Goal: Transaction & Acquisition: Purchase product/service

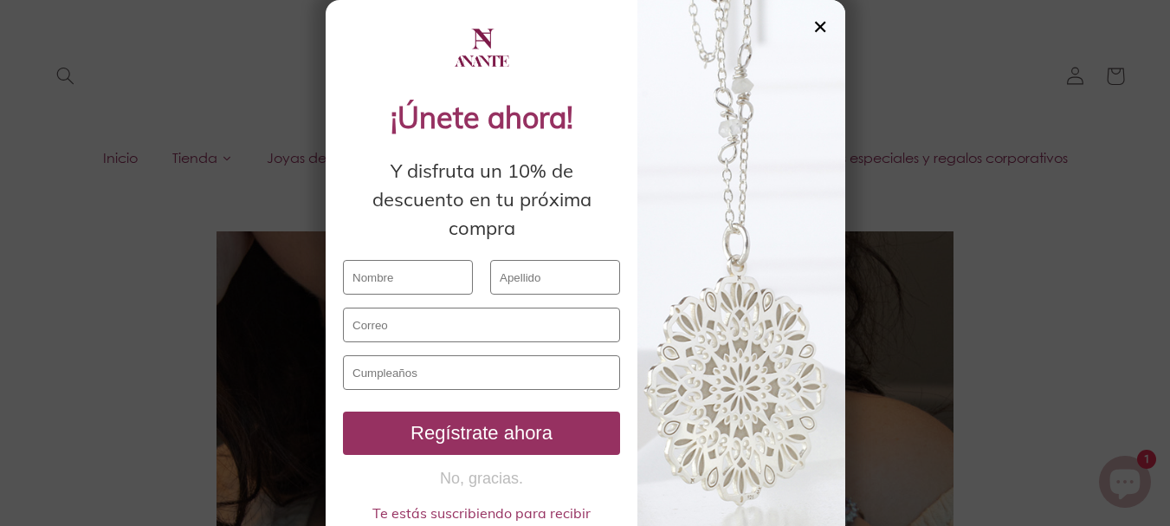
click at [814, 31] on div "✕" at bounding box center [820, 26] width 16 height 19
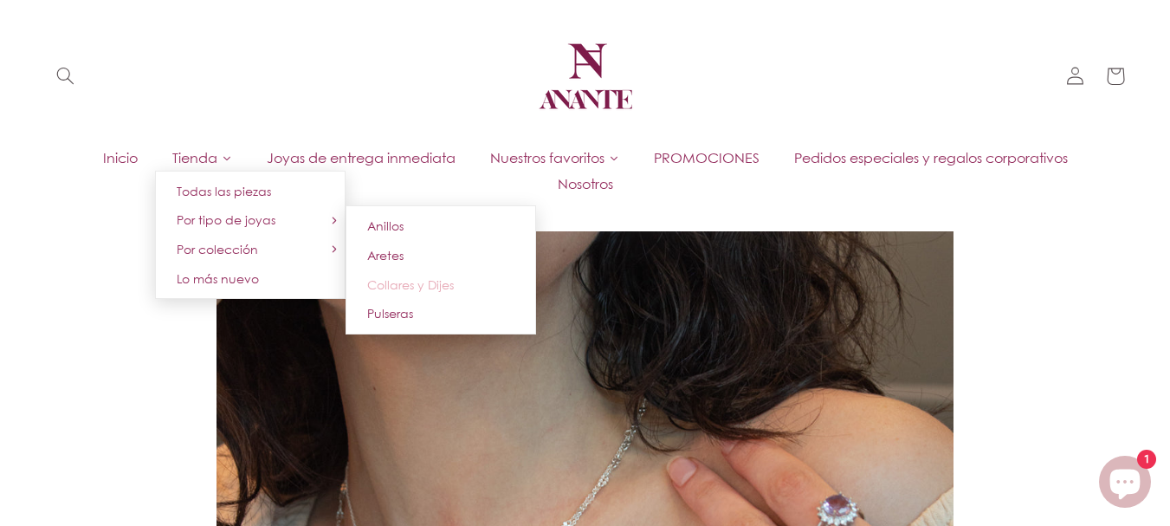
click at [400, 289] on span "Collares y Dijes" at bounding box center [410, 284] width 87 height 15
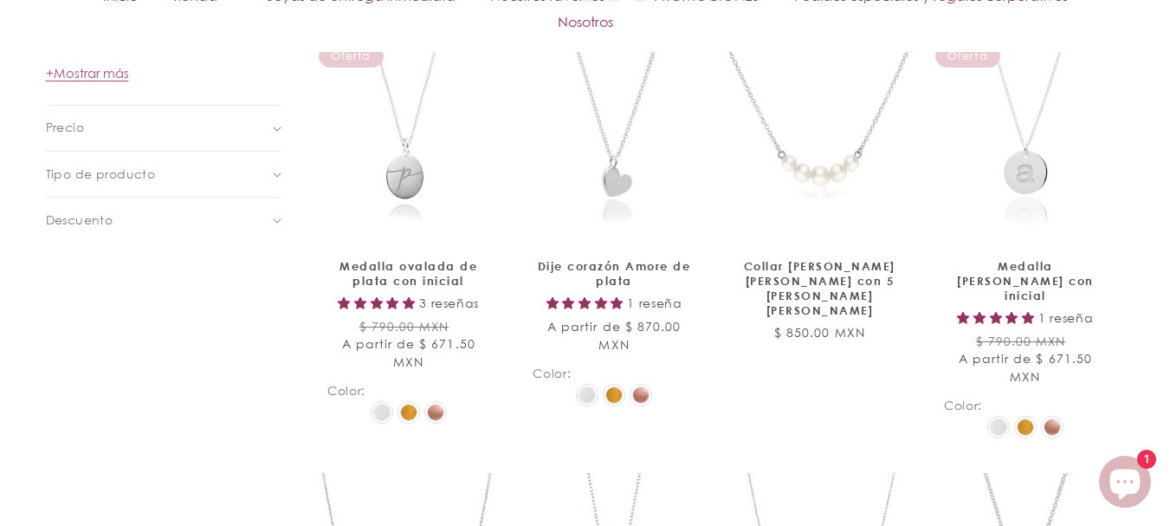
scroll to position [1126, 0]
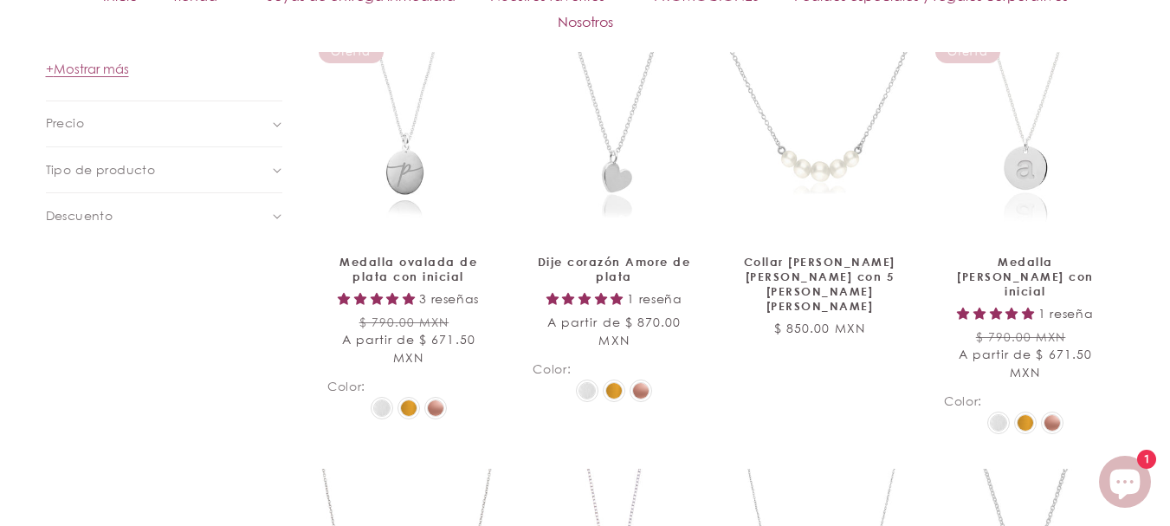
click at [282, 169] on aside "Filtrar: Eliminar todos Colección (0) Colección [PERSON_NAME] (14) [PERSON_NAME…" at bounding box center [178, 476] width 264 height 1753
click at [260, 172] on div "Tipo de producto (0)" at bounding box center [156, 170] width 221 height 18
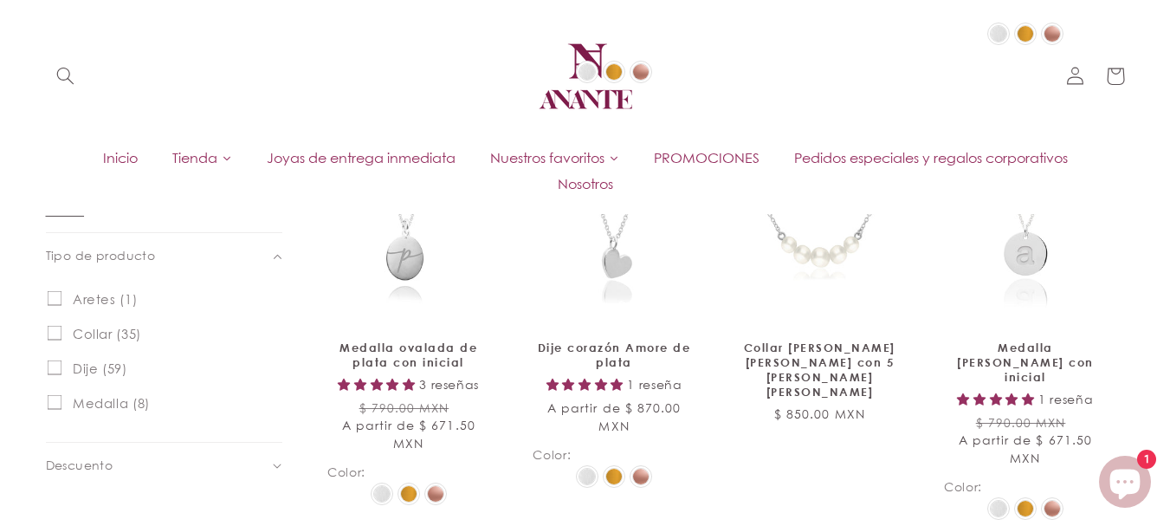
scroll to position [1039, 0]
click at [58, 368] on input "Dije (59) Dije (59 productos)" at bounding box center [54, 368] width 15 height 15
checkbox input "true"
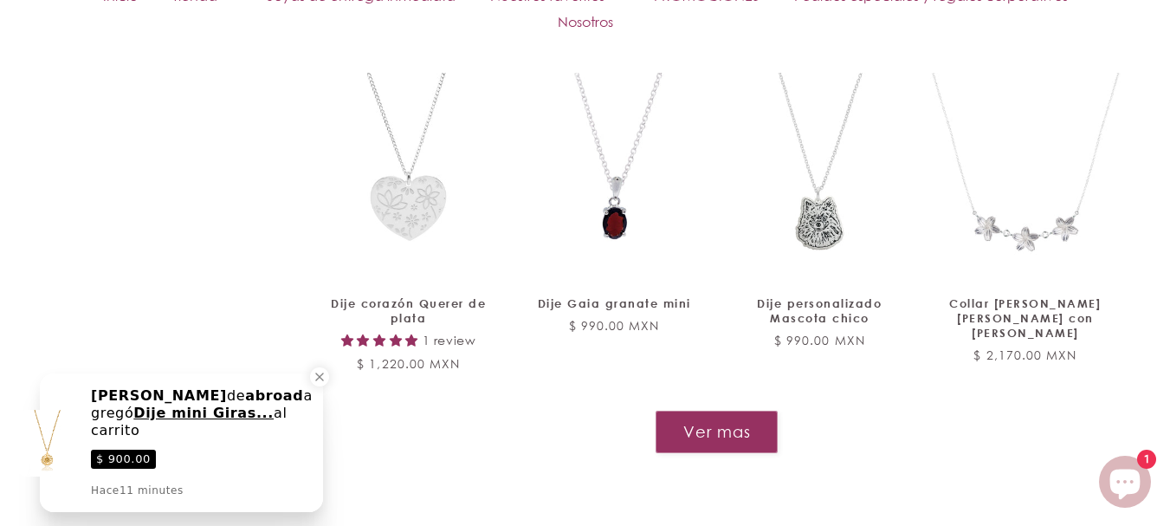
scroll to position [1865, 0]
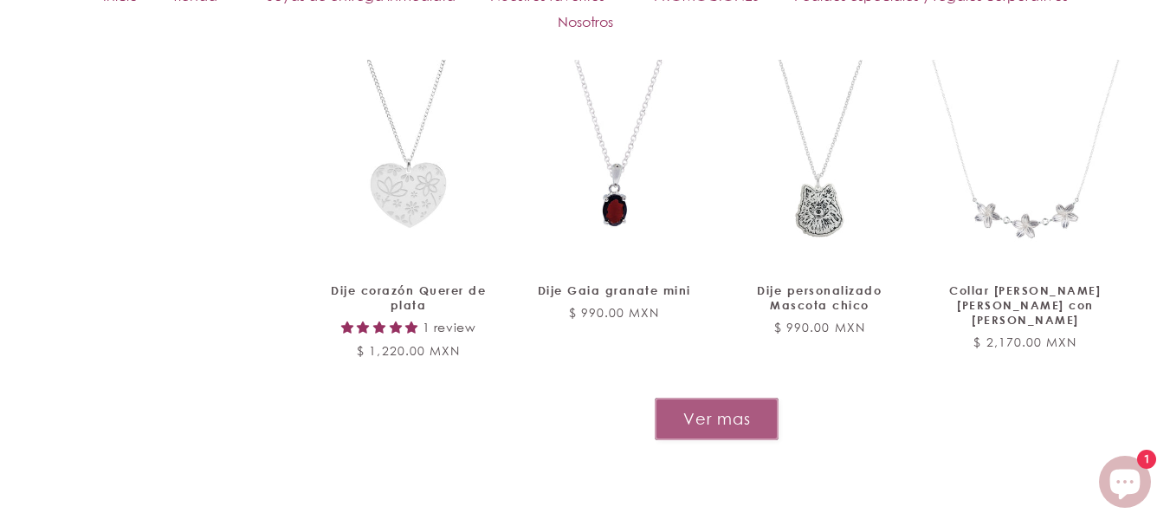
click at [740, 397] on button "Ver mas" at bounding box center [717, 418] width 124 height 42
click at [700, 397] on button "Ver mas" at bounding box center [717, 418] width 124 height 42
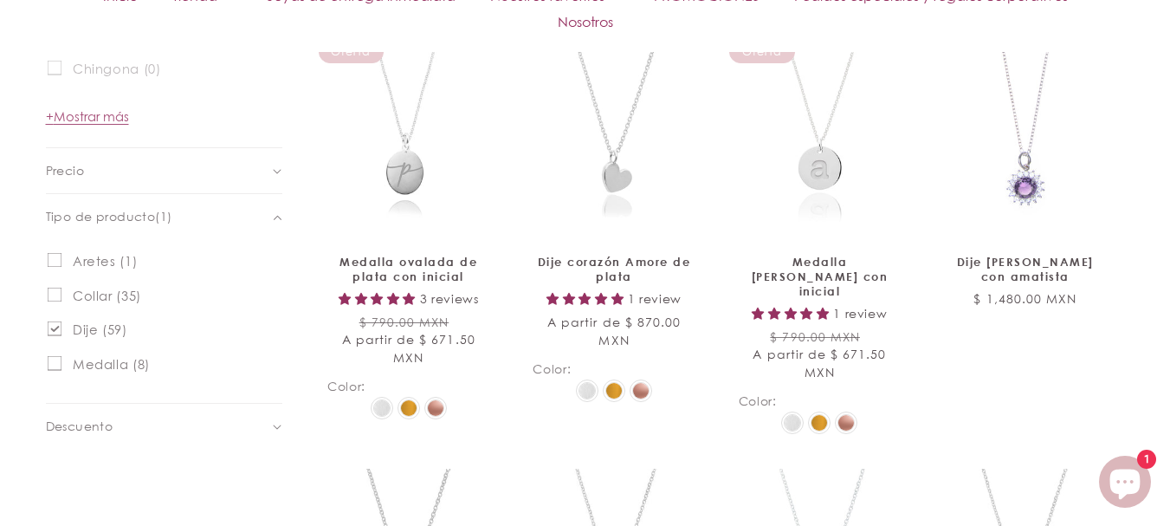
scroll to position [1212, 0]
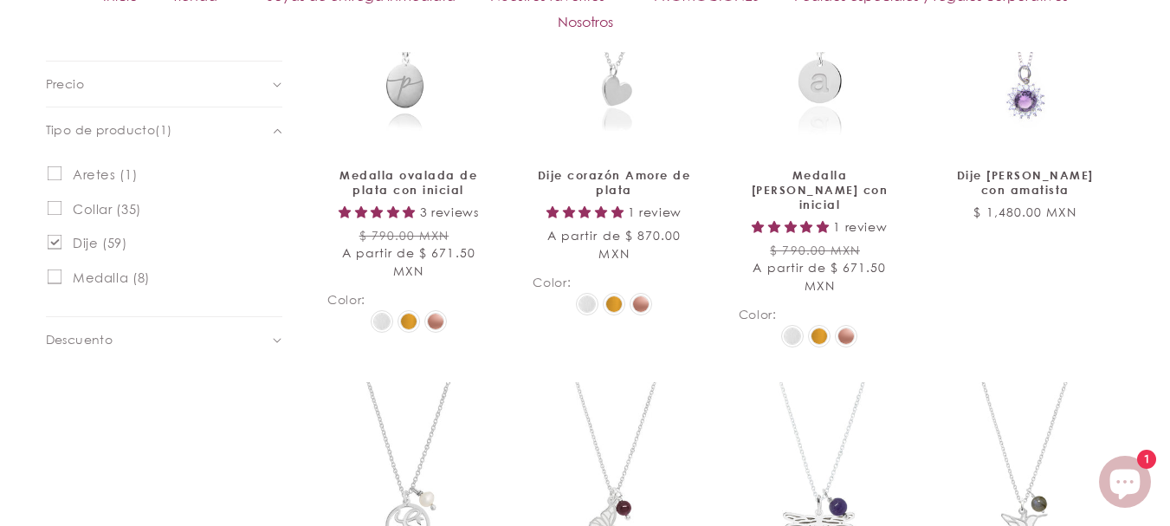
click at [56, 206] on input "Collar (35) Collar (35 productos)" at bounding box center [54, 207] width 15 height 15
checkbox input "true"
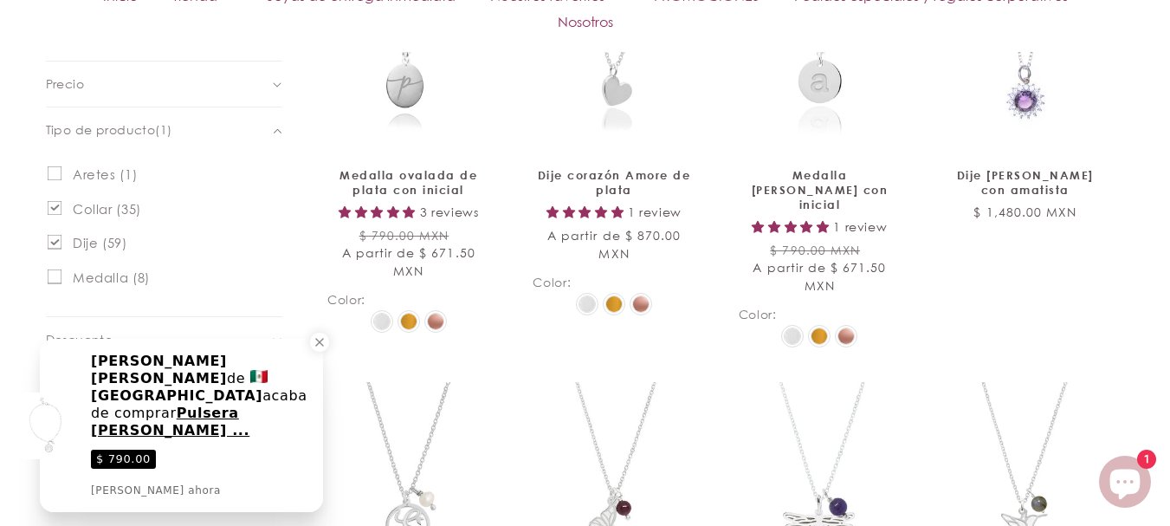
click at [57, 242] on icon at bounding box center [55, 242] width 10 height 6
click at [57, 242] on input "Dije (59) Dije (59 productos)" at bounding box center [54, 242] width 15 height 15
checkbox input "false"
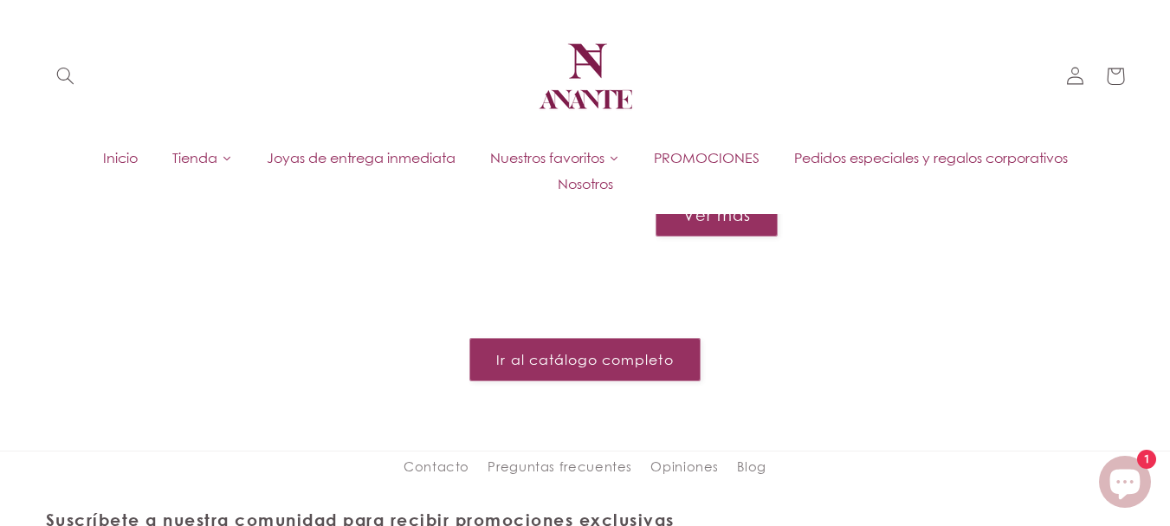
scroll to position [1767, 0]
